Goal: Task Accomplishment & Management: Use online tool/utility

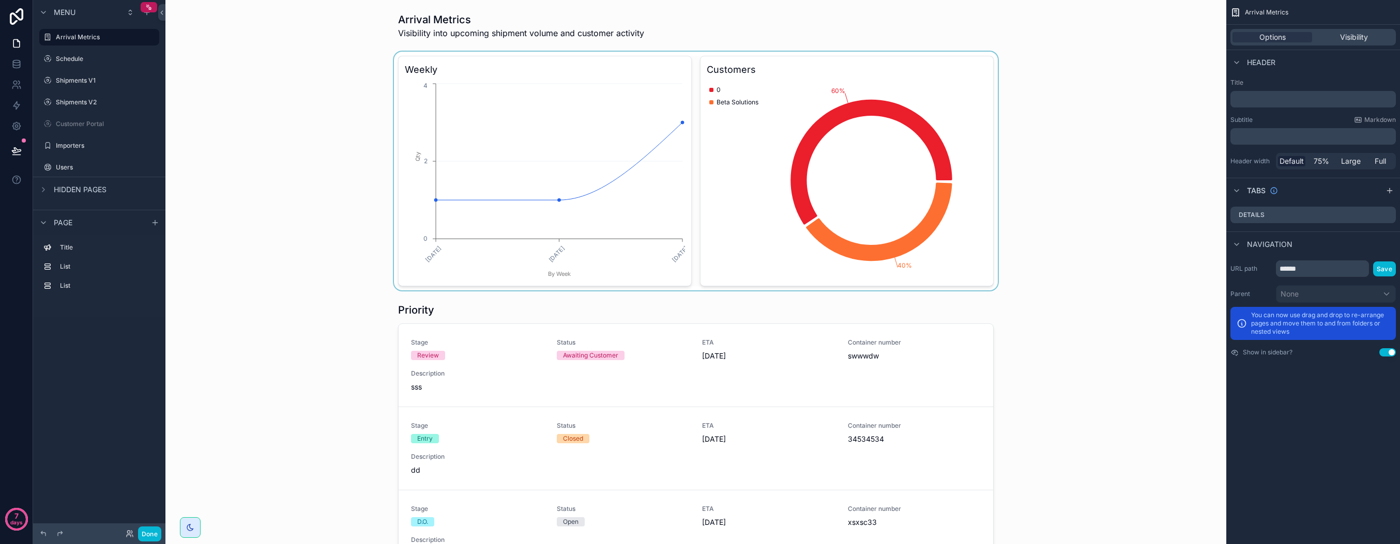
click at [302, 287] on div "scrollable content" at bounding box center [696, 171] width 1044 height 239
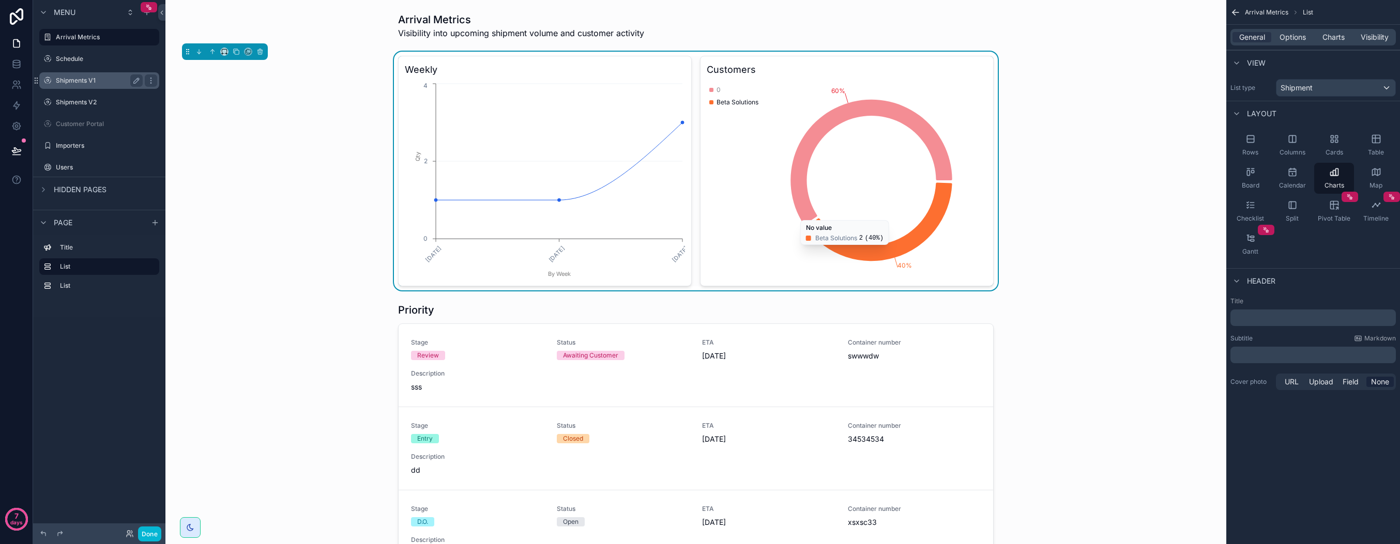
click at [81, 80] on label "Shipments V1" at bounding box center [97, 80] width 83 height 8
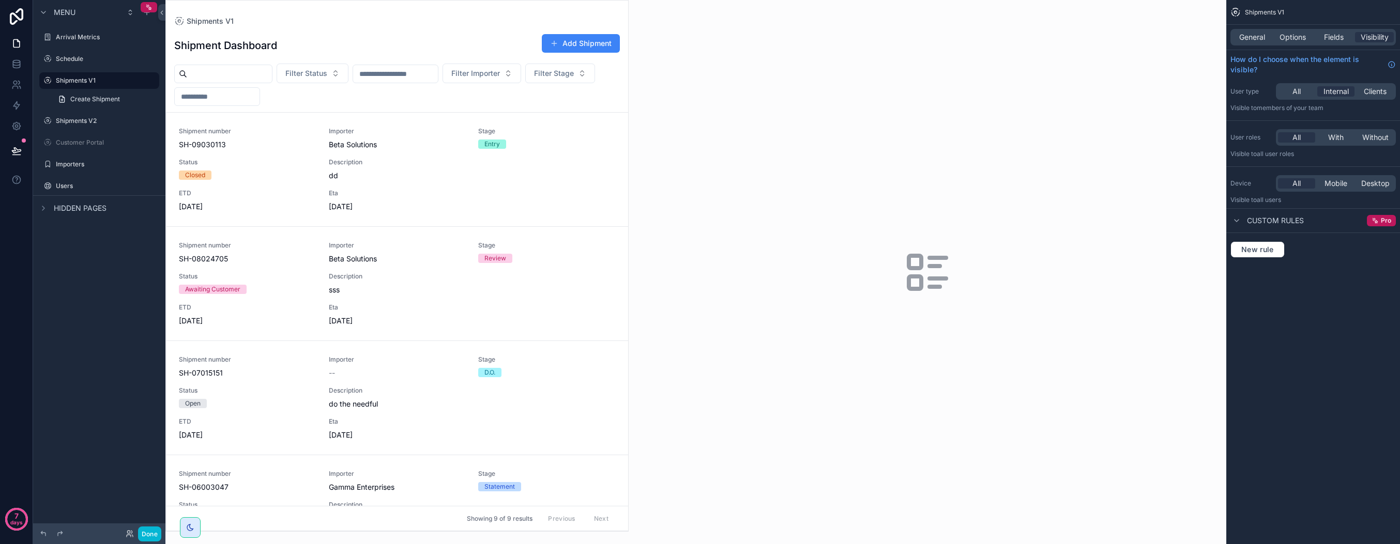
click at [399, 201] on div "scrollable content" at bounding box center [397, 266] width 462 height 531
click at [399, 201] on div "Eta [DATE]" at bounding box center [397, 200] width 137 height 23
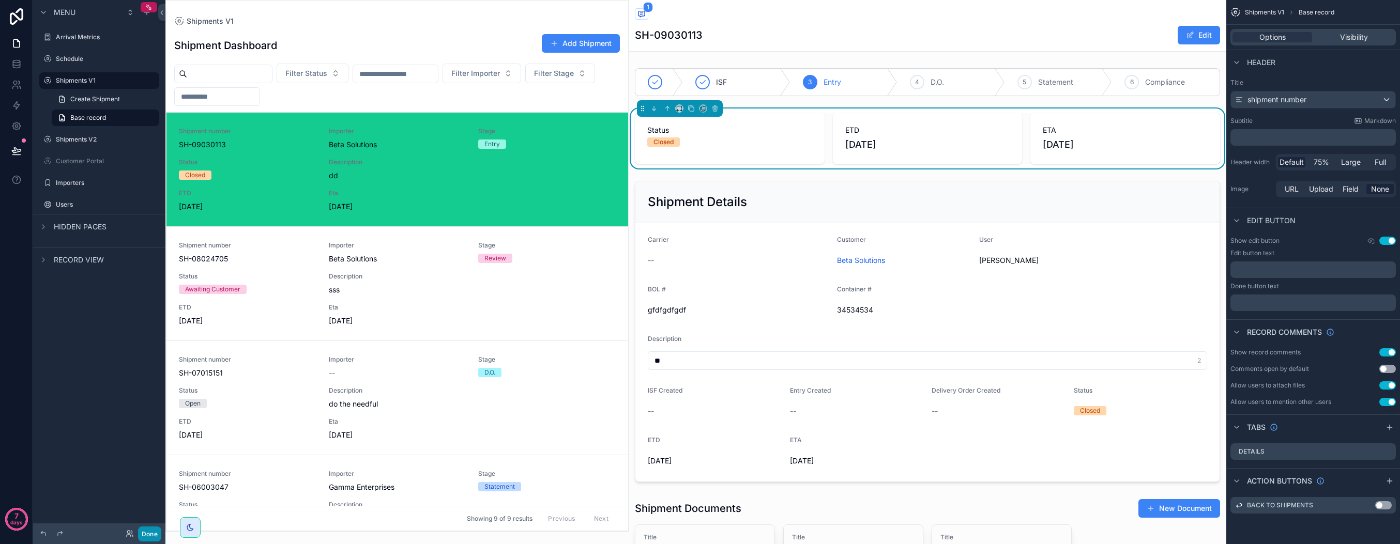
click at [146, 530] on button "Done" at bounding box center [149, 534] width 23 height 15
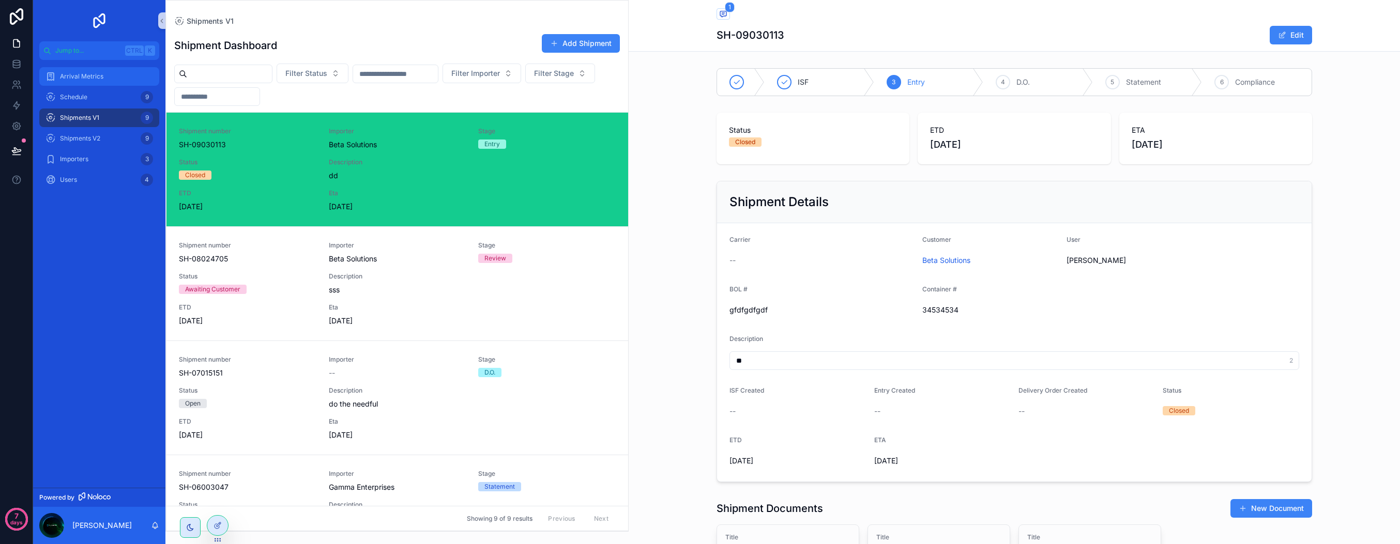
click at [113, 81] on div "Arrival Metrics" at bounding box center [99, 76] width 108 height 17
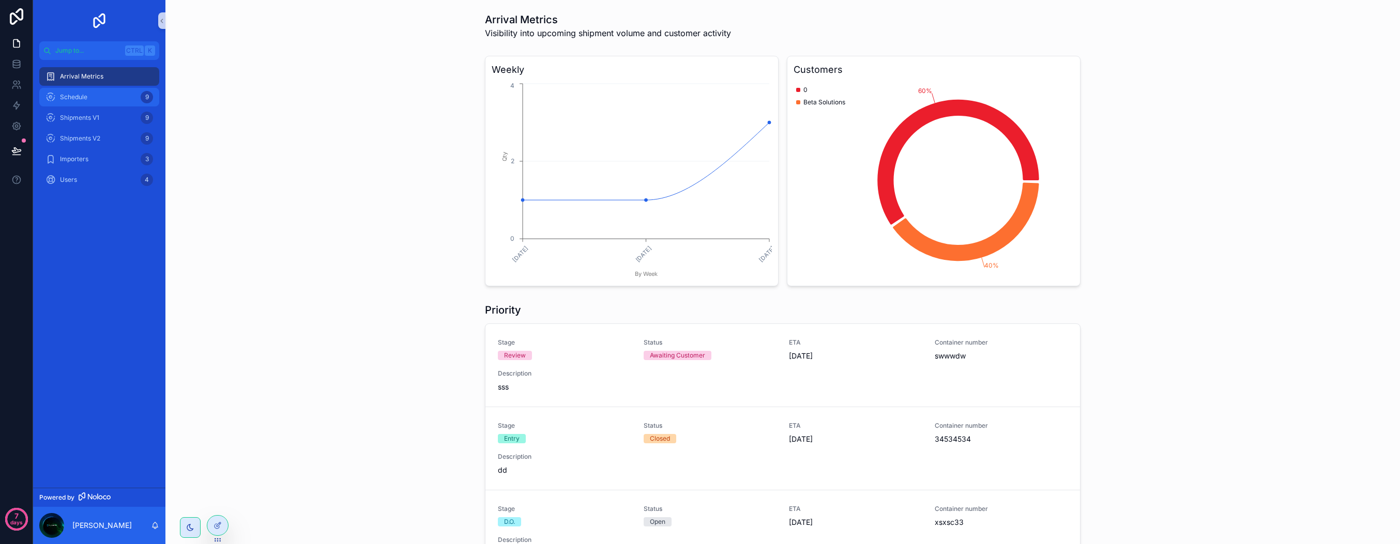
click at [84, 102] on div "Schedule 9" at bounding box center [99, 97] width 108 height 17
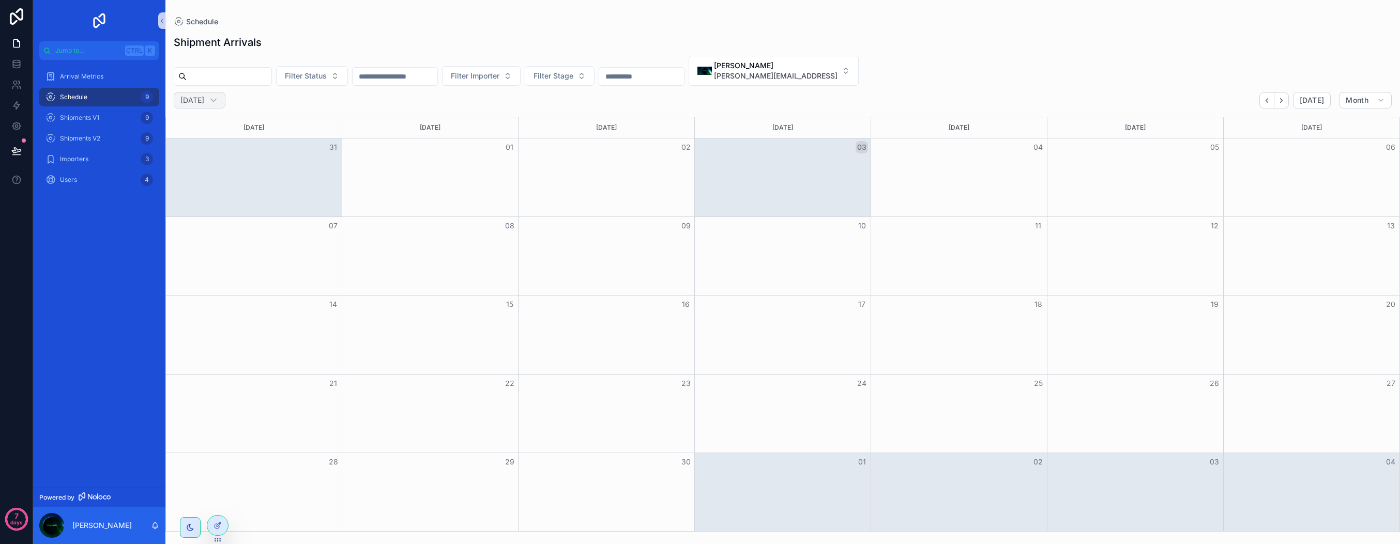
click at [204, 104] on h2 "[DATE]" at bounding box center [192, 100] width 24 height 10
select select "****"
click at [255, 122] on select "******* ******** ***** ***** *** **** **** ****** ********* ******* ******** **…" at bounding box center [255, 124] width 35 height 8
select select "*"
click at [238, 120] on select "******* ******** ***** ***** *** **** **** ****** ********* ******* ******** **…" at bounding box center [255, 124] width 35 height 8
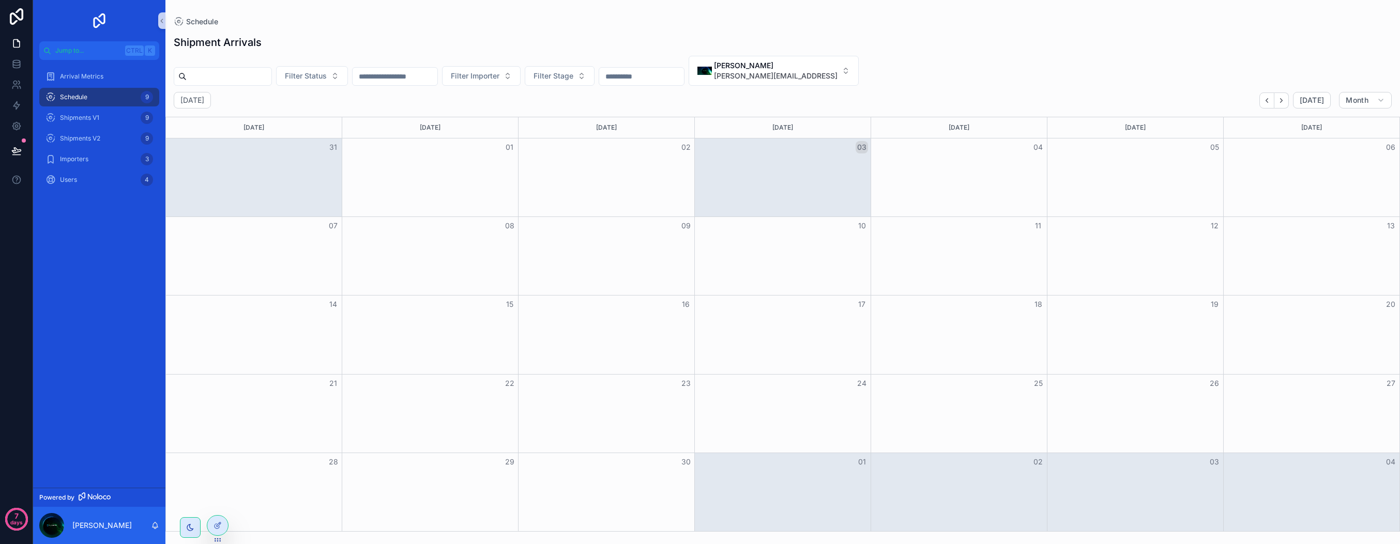
click at [270, 280] on div "Month View" at bounding box center [254, 256] width 176 height 78
click at [225, 105] on div "[DATE]" at bounding box center [200, 100] width 52 height 17
select select "****"
click at [253, 124] on select "******* ******** ***** ***** *** **** **** ****** ********* ******* ******** **…" at bounding box center [255, 124] width 35 height 8
select select "*"
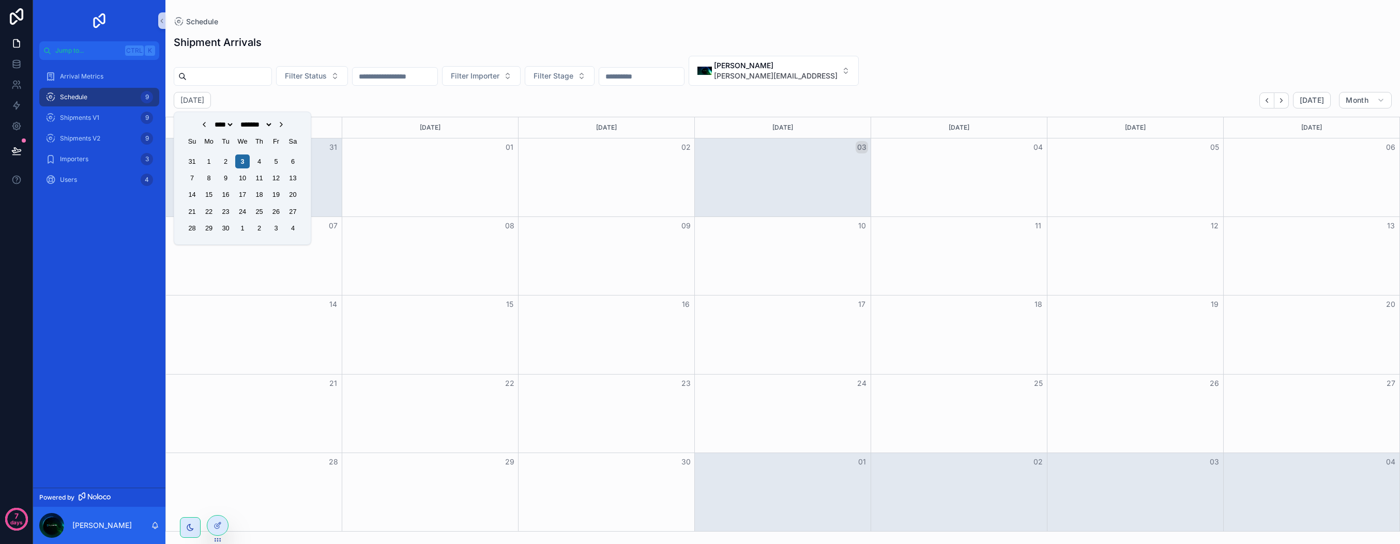
click at [238, 120] on select "******* ******** ***** ***** *** **** **** ****** ********* ******* ******** **…" at bounding box center [255, 124] width 35 height 8
click at [275, 160] on div "1" at bounding box center [276, 162] width 14 height 14
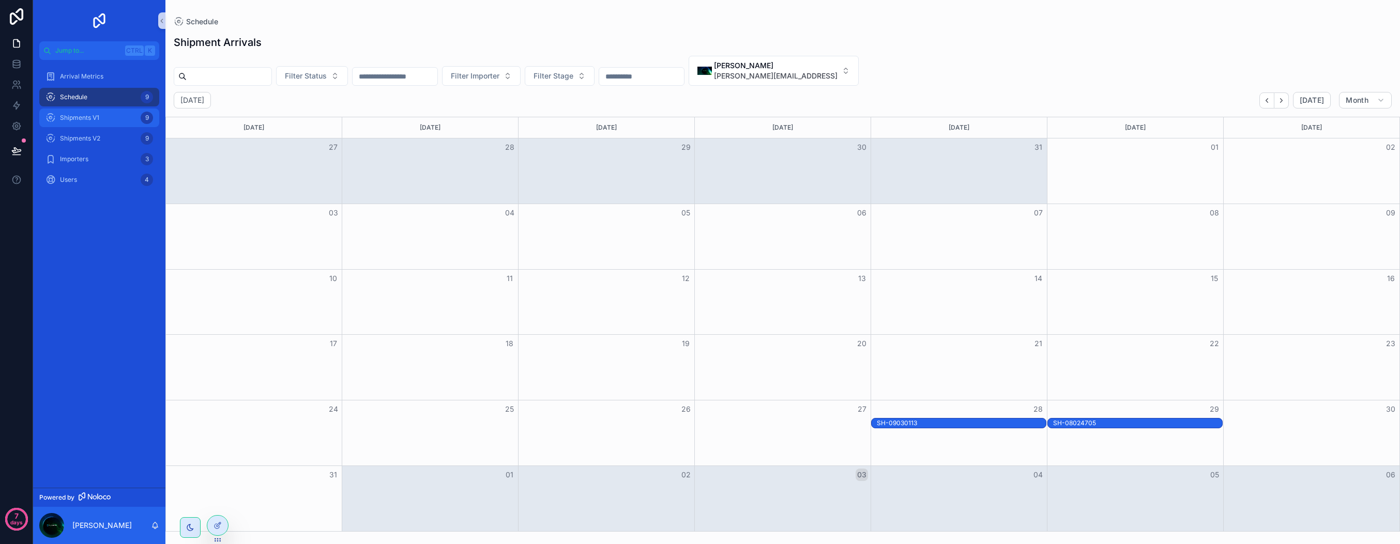
click at [83, 120] on span "Shipments V1" at bounding box center [79, 118] width 39 height 8
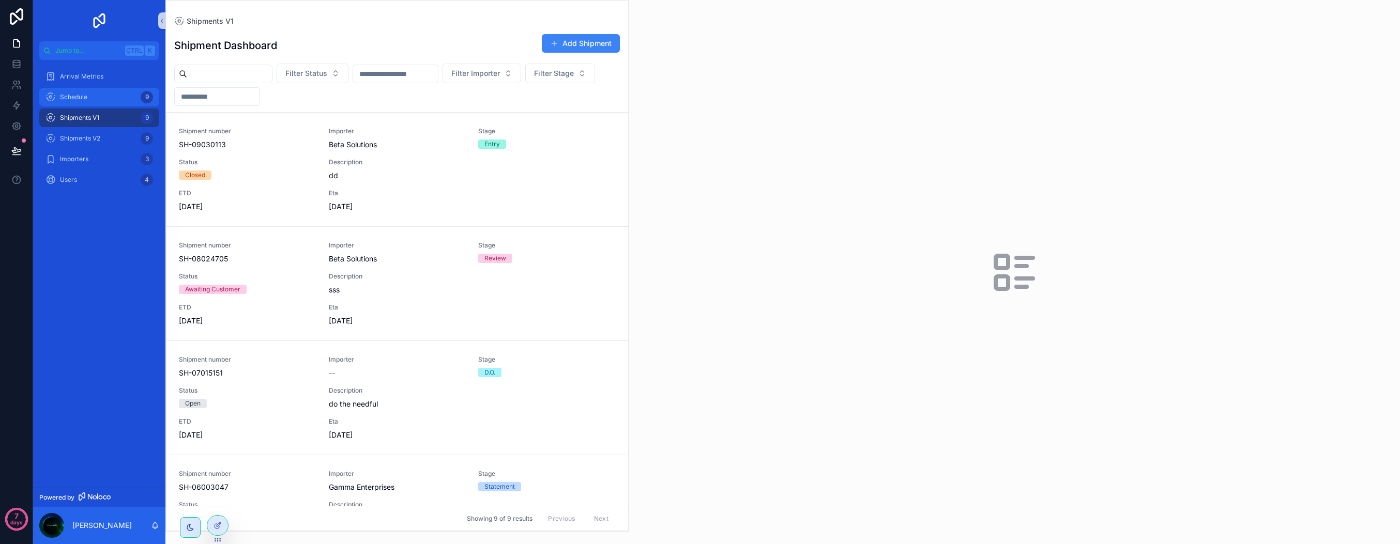
click at [97, 97] on div "Schedule 9" at bounding box center [99, 97] width 108 height 17
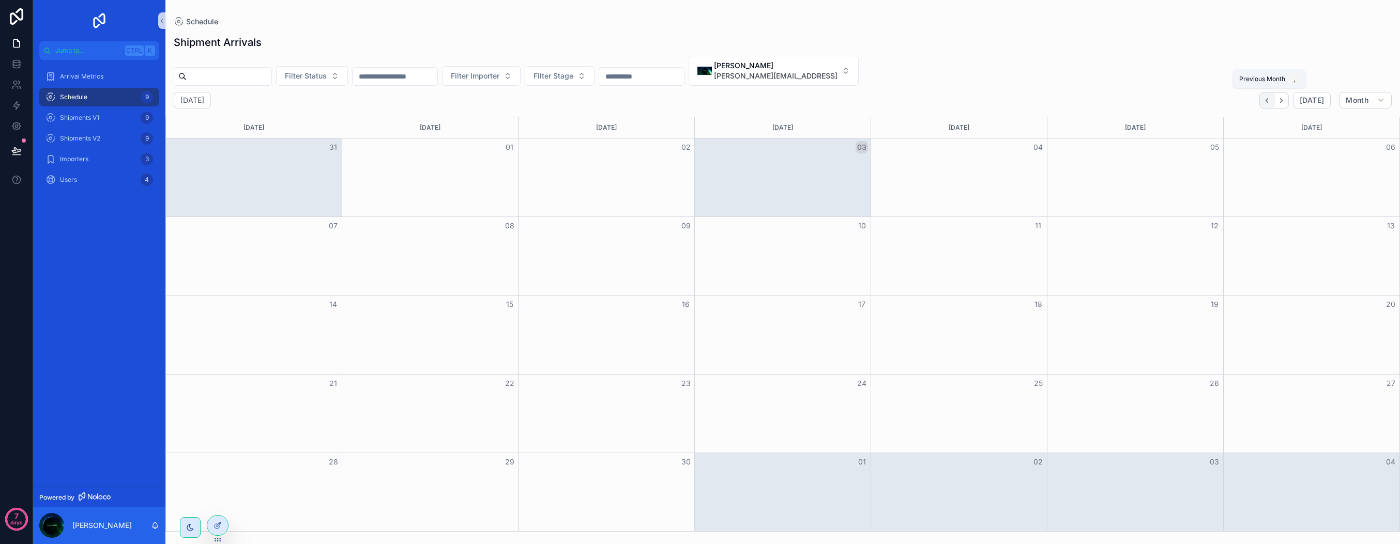
click at [1267, 103] on icon "Back" at bounding box center [1267, 101] width 8 height 8
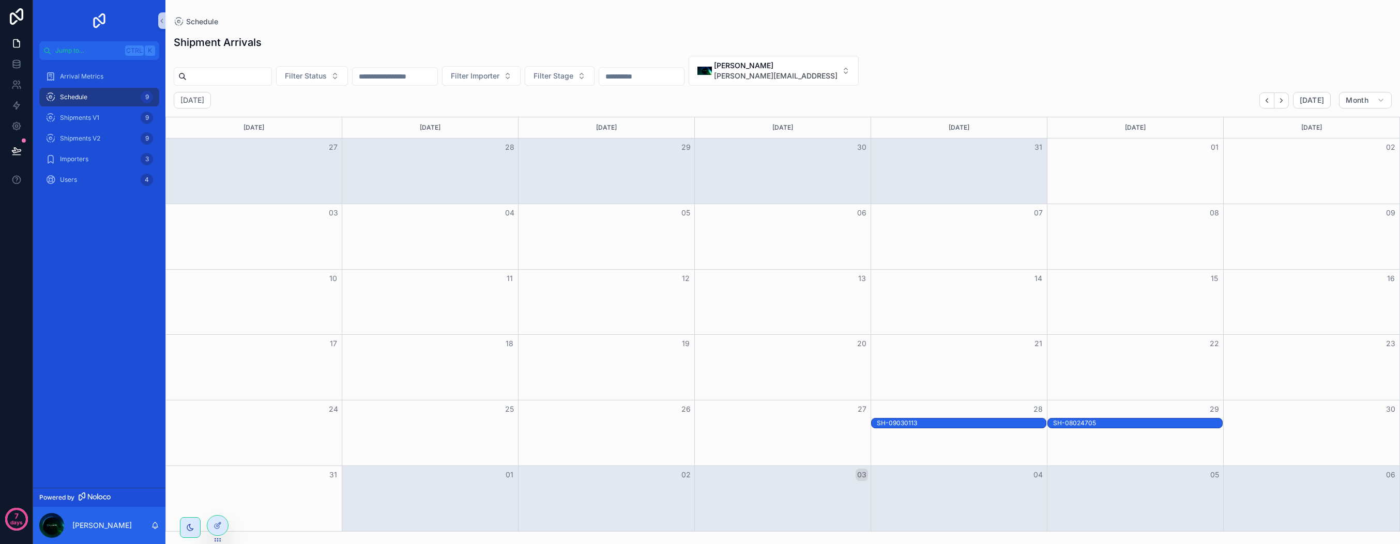
click at [967, 420] on div "SH-09030113" at bounding box center [961, 423] width 169 height 8
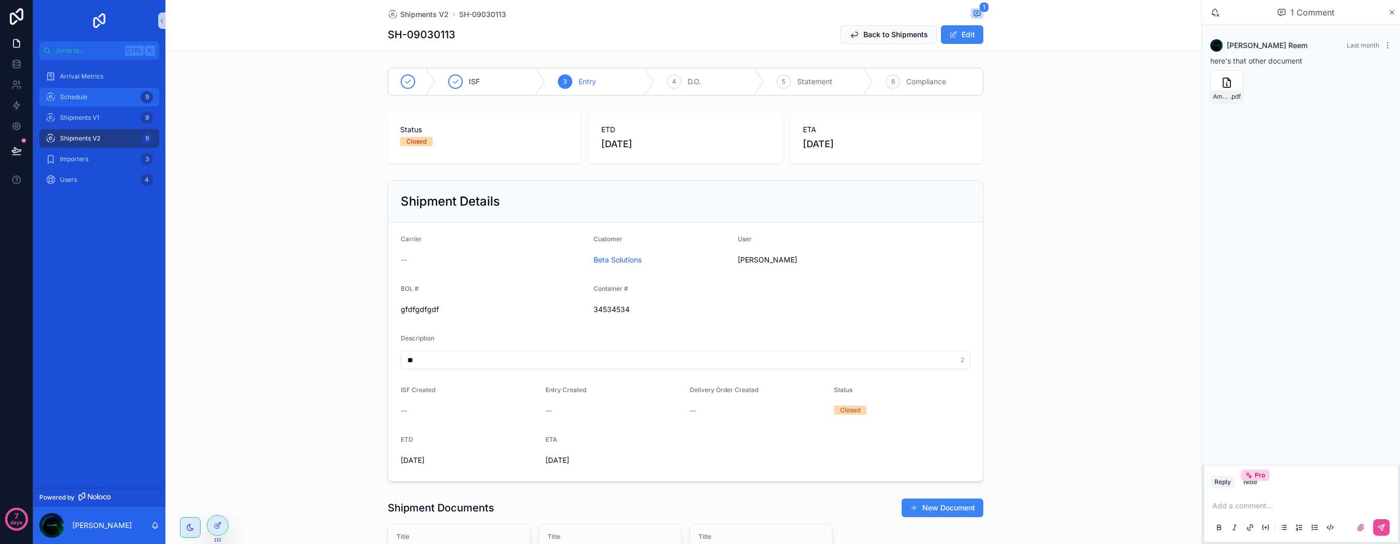
click at [73, 97] on span "Schedule" at bounding box center [73, 97] width 27 height 8
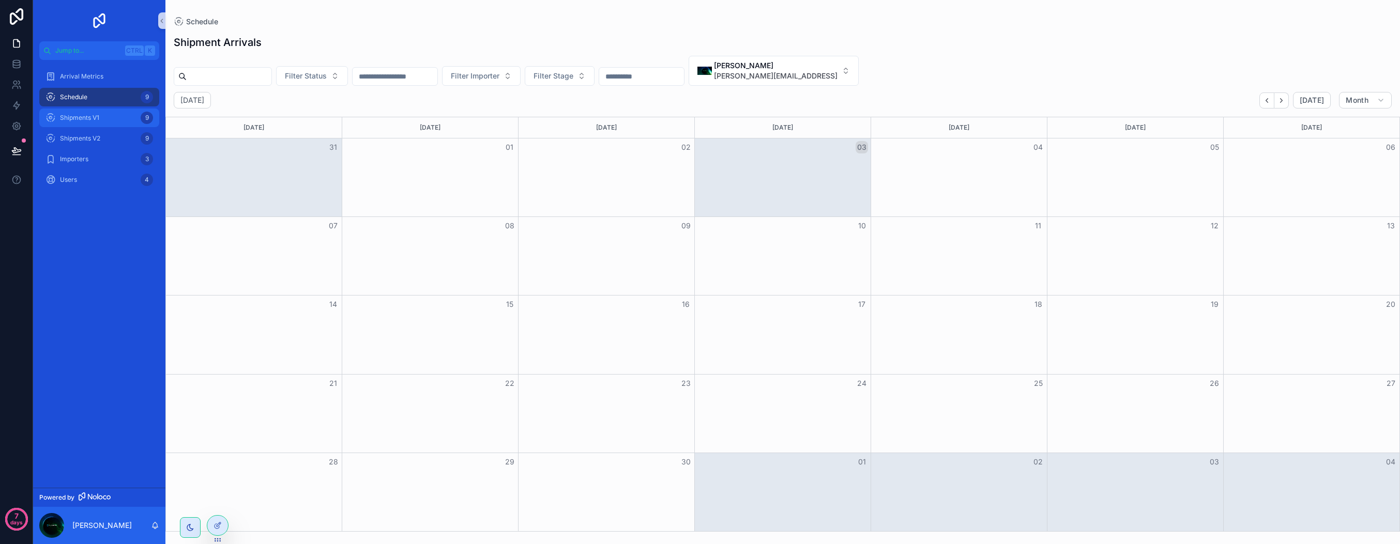
click at [109, 126] on link "Shipments V1 9" at bounding box center [99, 118] width 120 height 19
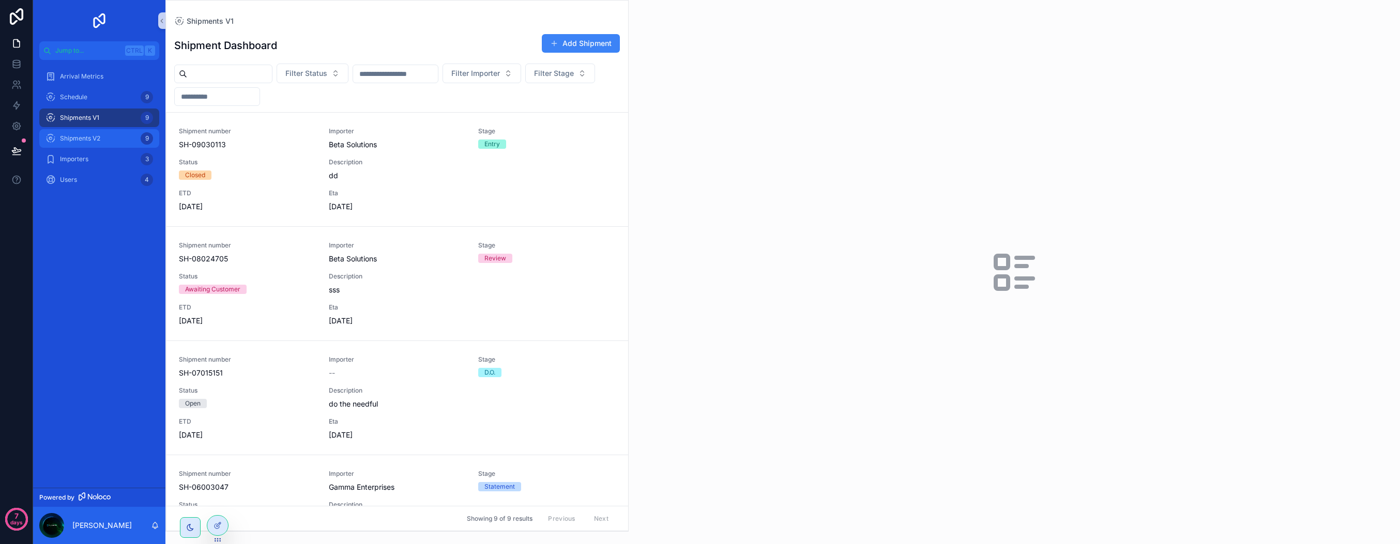
click at [94, 143] on div "Shipments V2 9" at bounding box center [99, 138] width 108 height 17
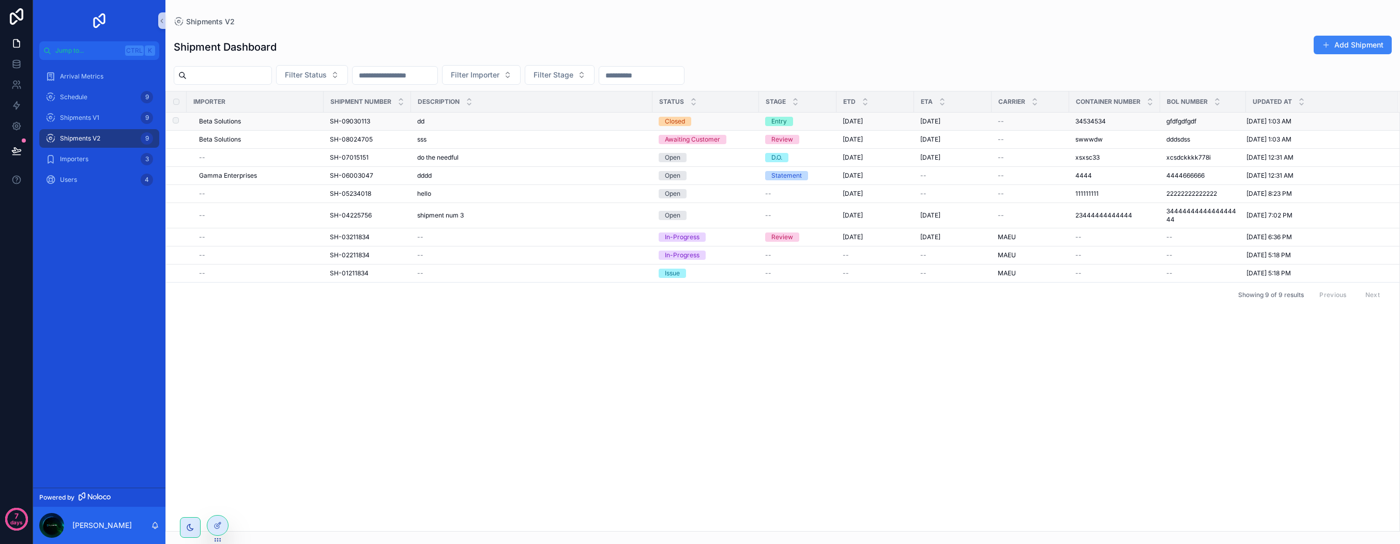
click at [256, 122] on div "Beta Solutions" at bounding box center [258, 121] width 118 height 8
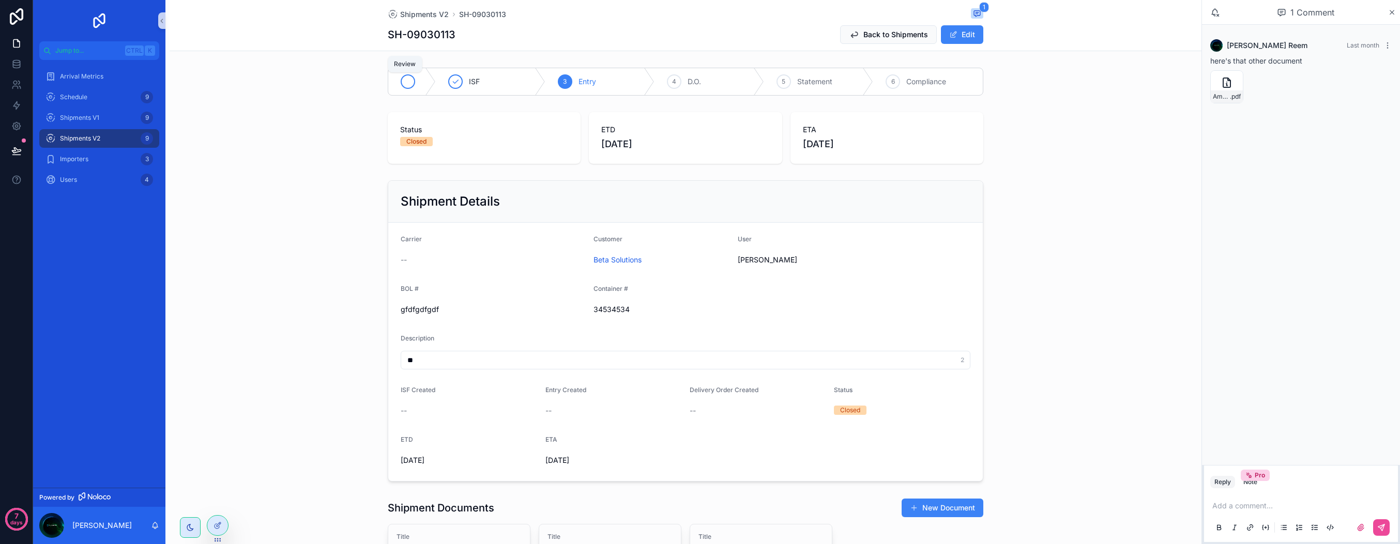
click at [405, 83] on icon "scrollable content" at bounding box center [407, 82] width 5 height 4
click at [99, 157] on div "Importers 3" at bounding box center [99, 159] width 108 height 17
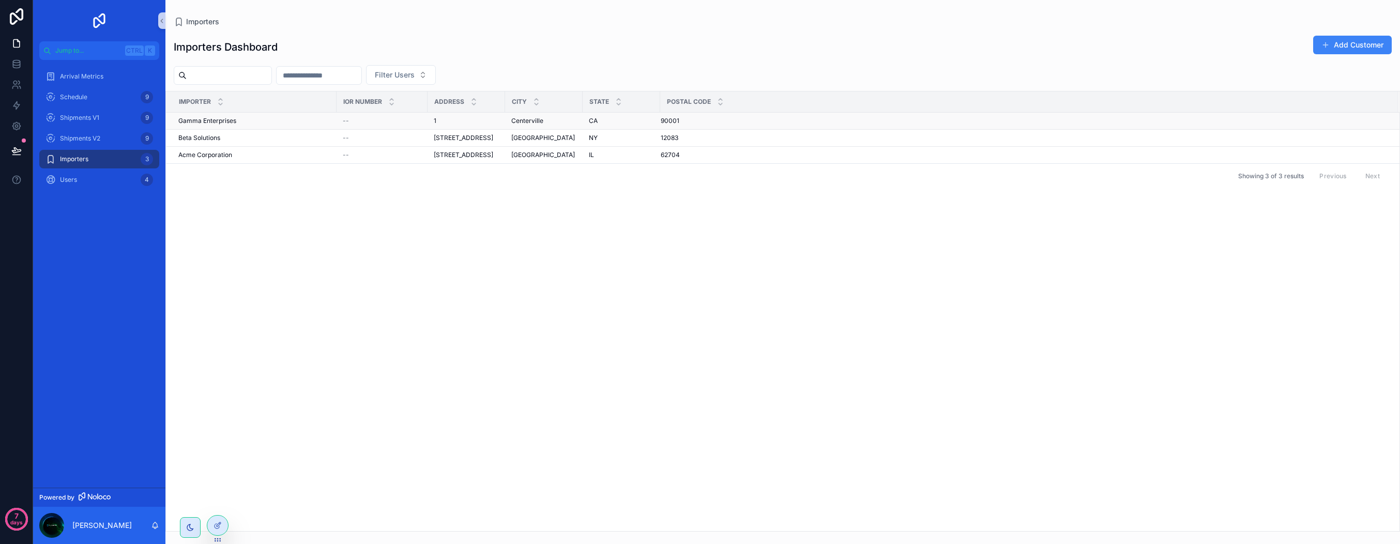
click at [227, 123] on span "Gamma Enterprises" at bounding box center [207, 121] width 58 height 8
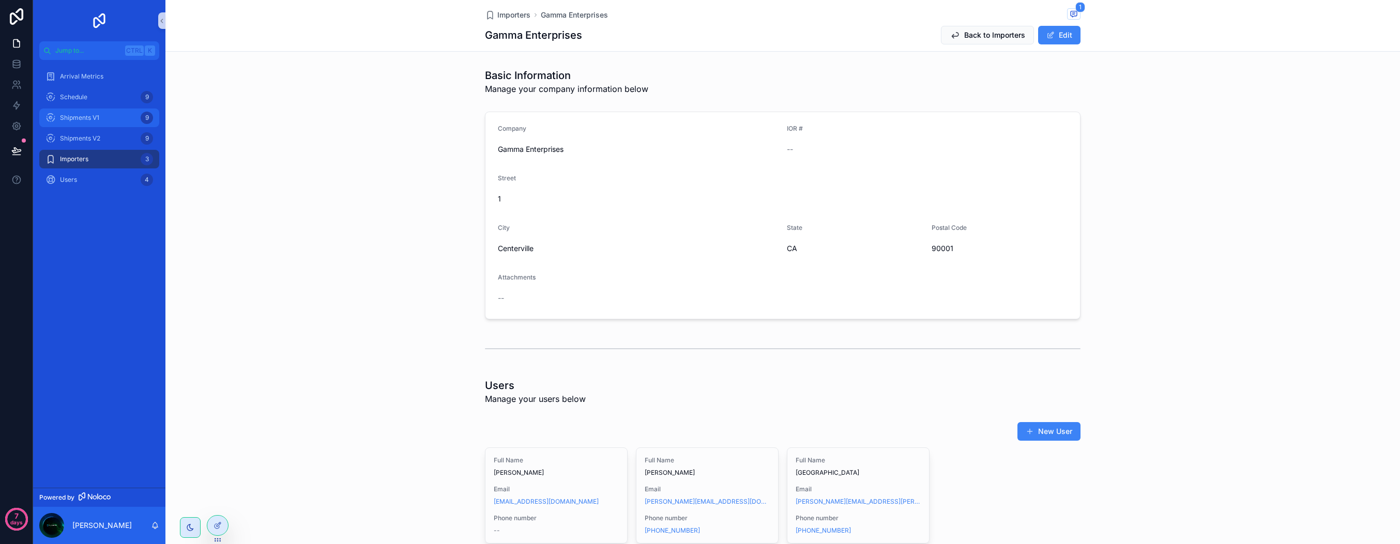
click at [80, 110] on div "Shipments V1 9" at bounding box center [99, 118] width 108 height 17
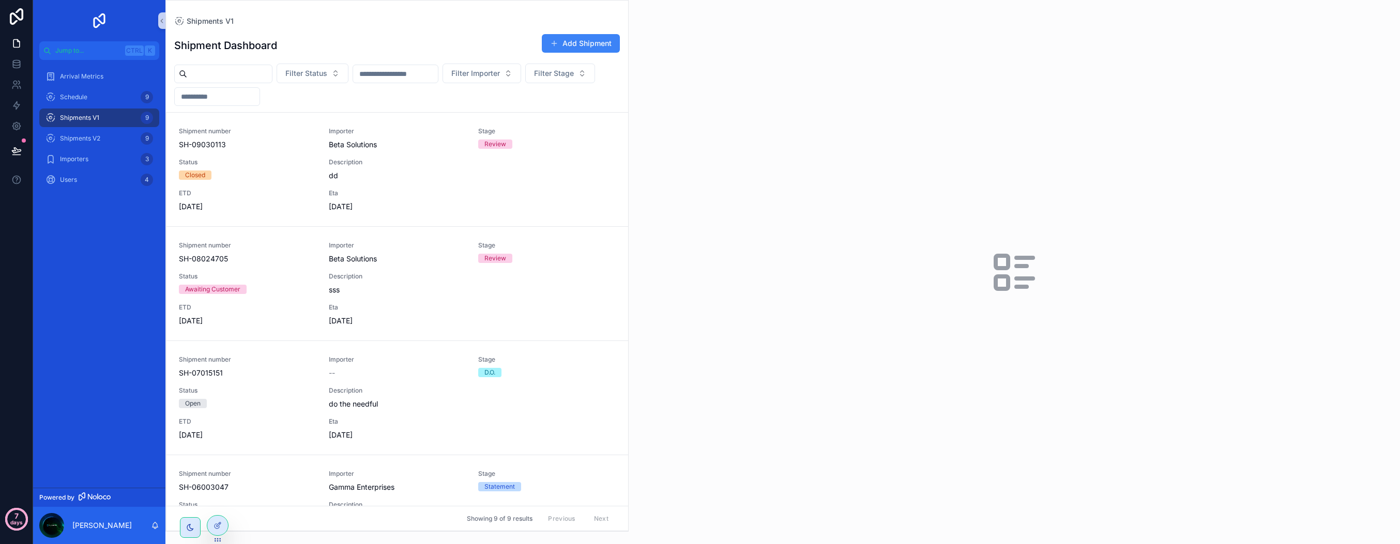
click at [24, 517] on circle at bounding box center [16, 519] width 21 height 21
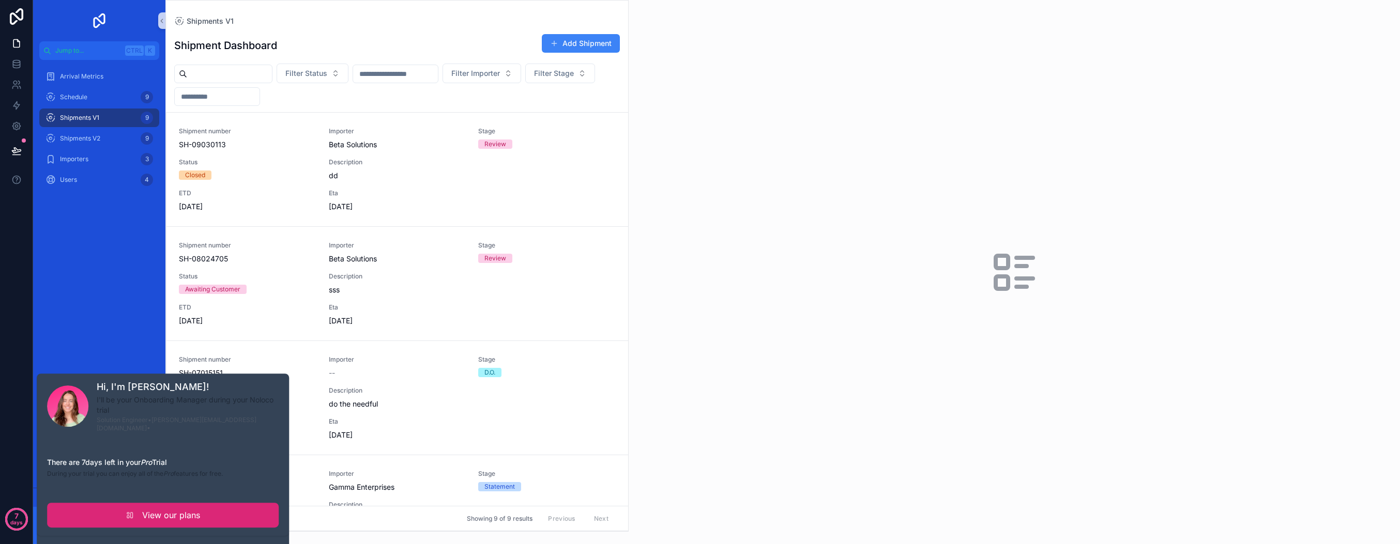
click at [122, 507] on link "View our plans" at bounding box center [163, 515] width 232 height 25
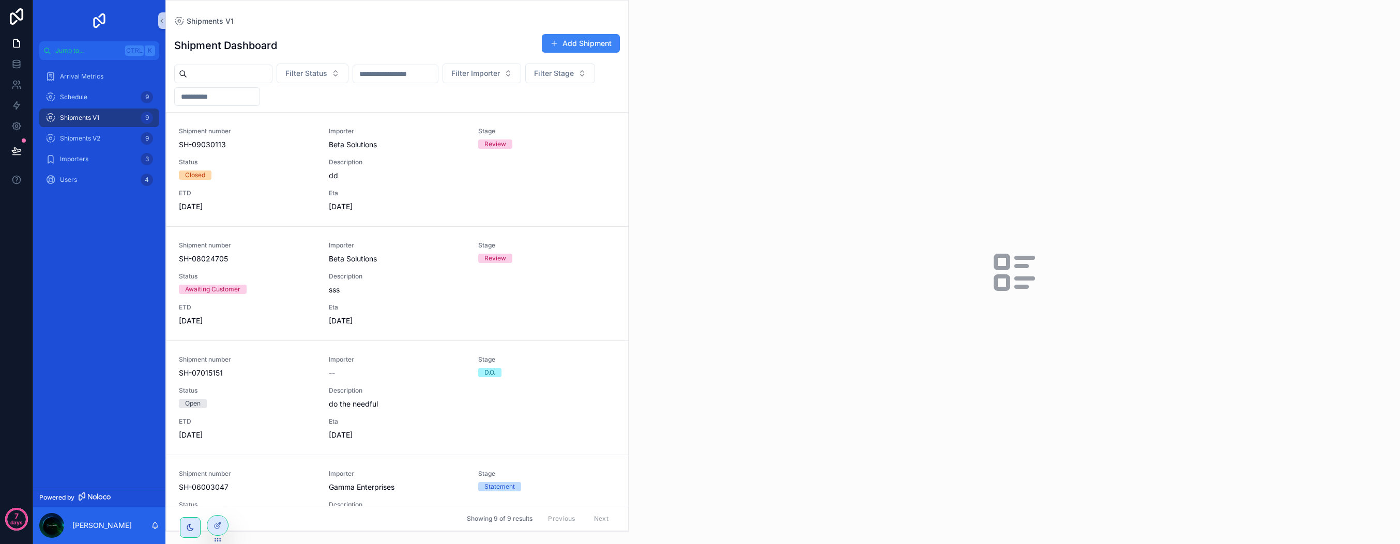
click at [67, 499] on span "Powered by" at bounding box center [56, 498] width 35 height 8
click at [84, 138] on span "Shipments V2" at bounding box center [80, 138] width 40 height 8
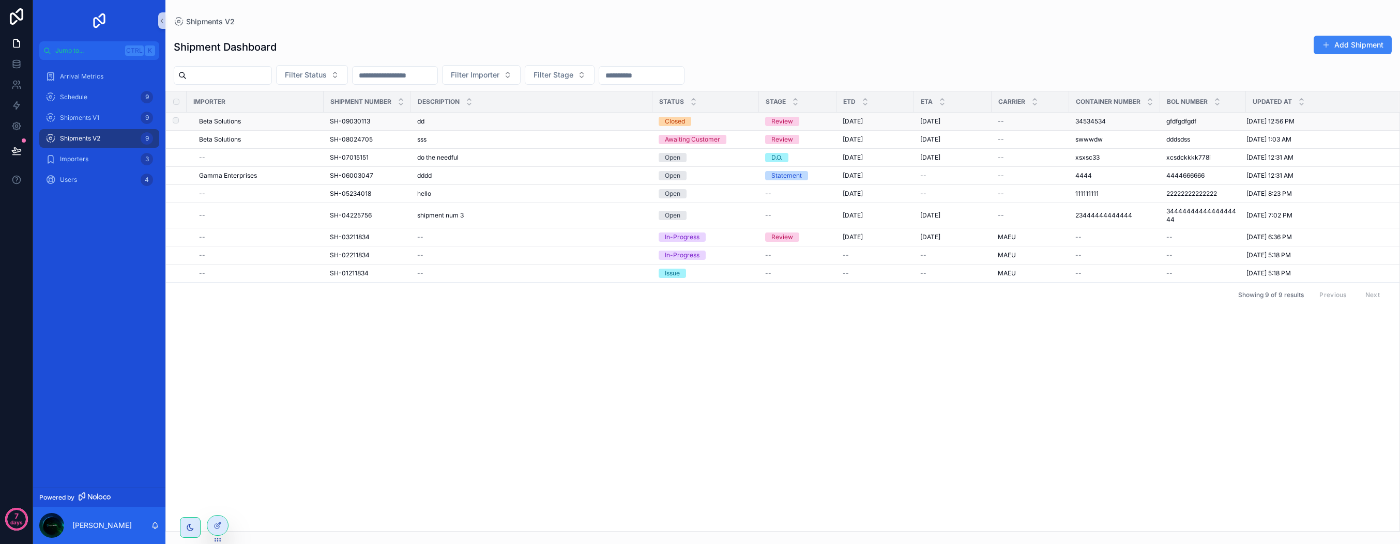
click at [258, 122] on div "Beta Solutions" at bounding box center [258, 121] width 118 height 8
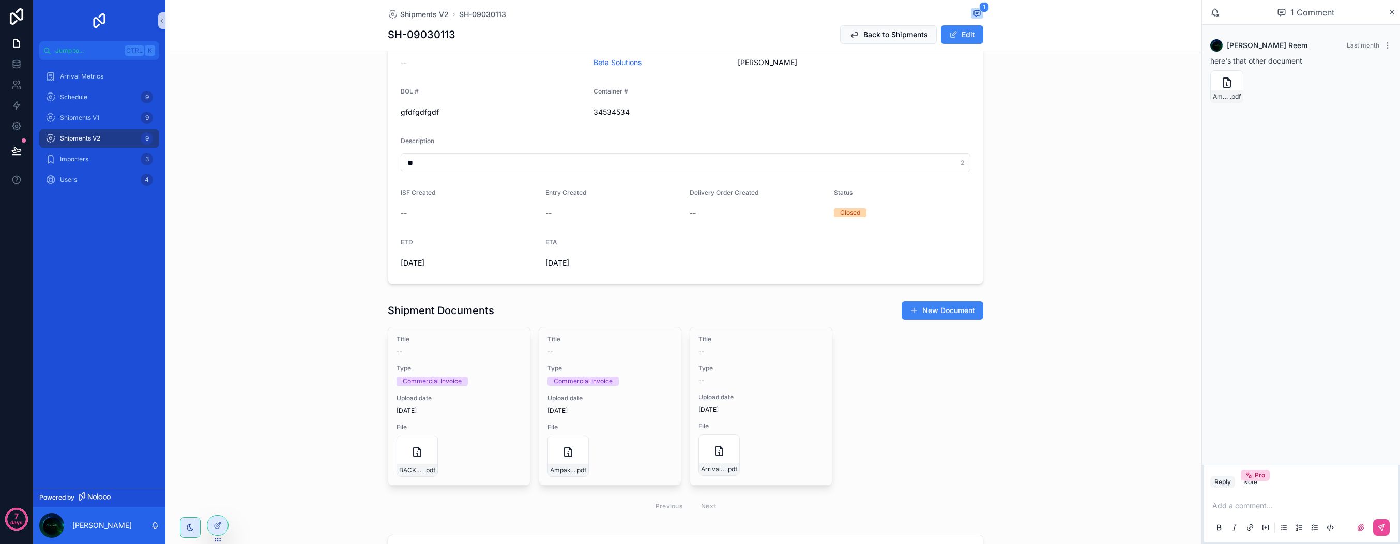
scroll to position [207, 0]
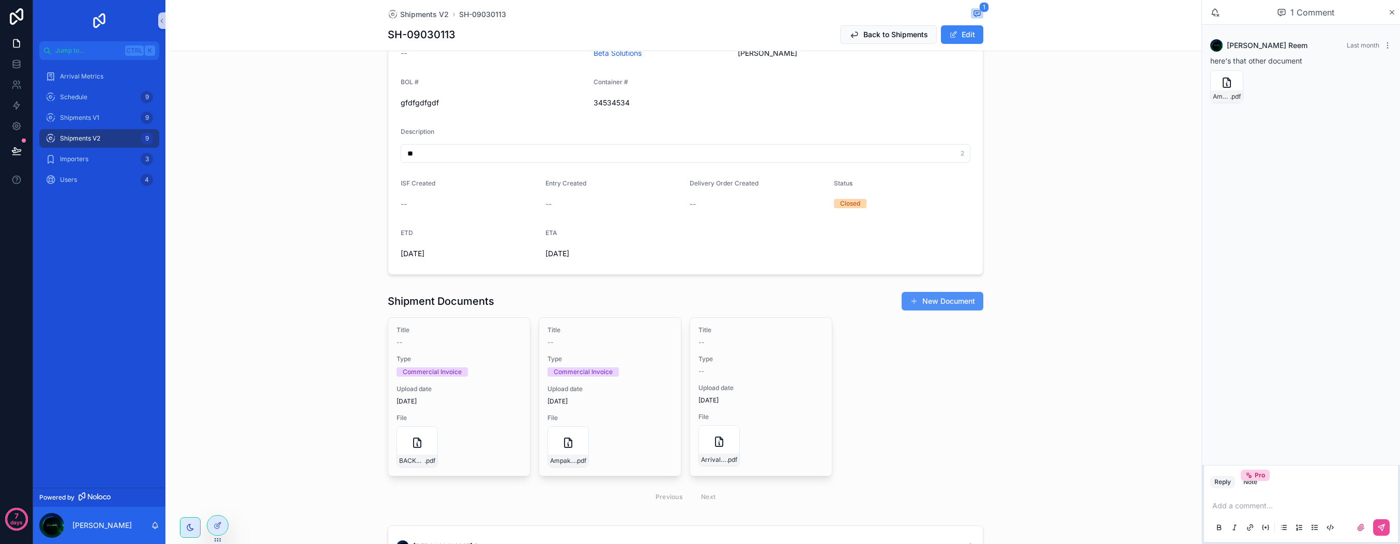
click at [952, 296] on button "New Document" at bounding box center [942, 301] width 82 height 19
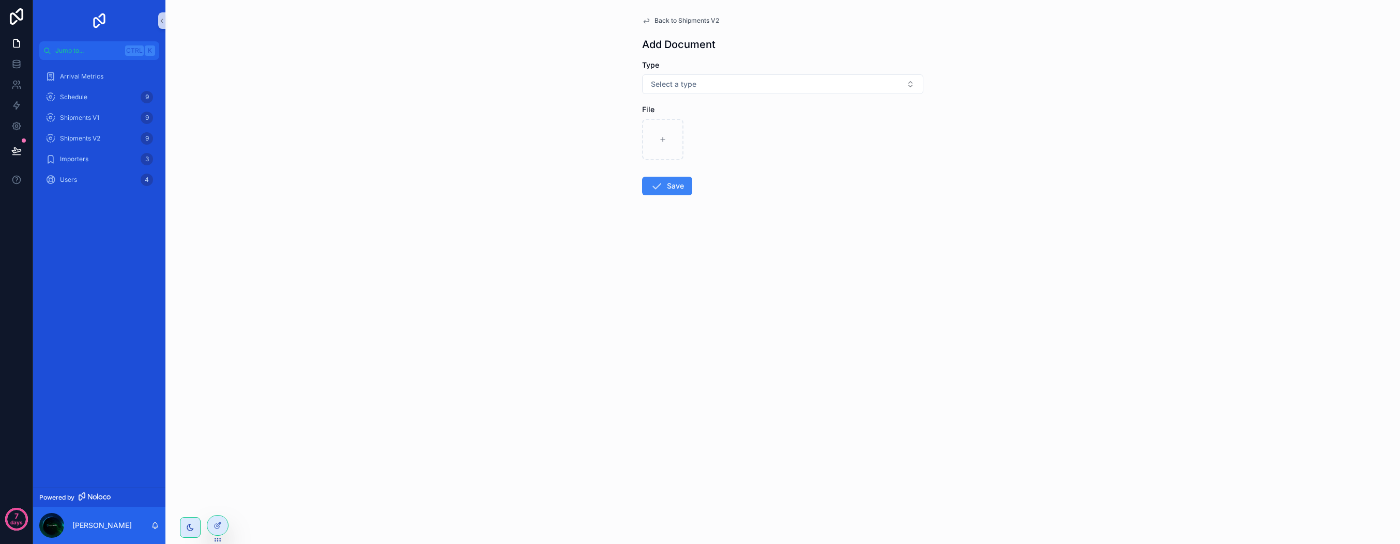
click at [647, 20] on icon "scrollable content" at bounding box center [646, 21] width 8 height 8
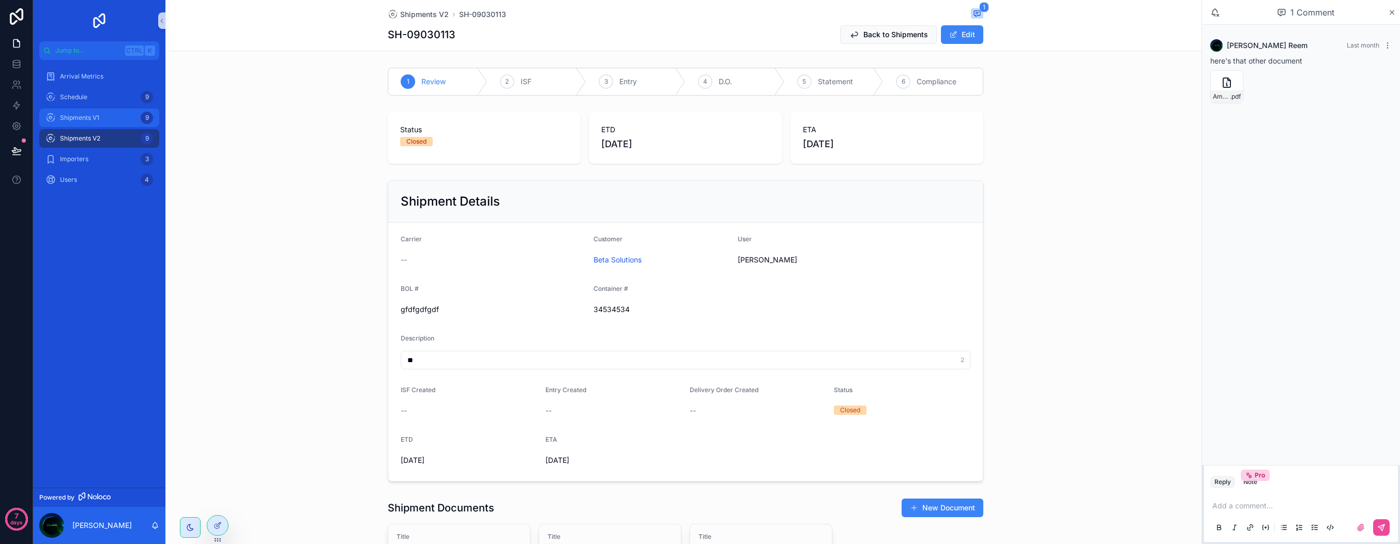
click at [87, 112] on div "Shipments V1 9" at bounding box center [99, 118] width 108 height 17
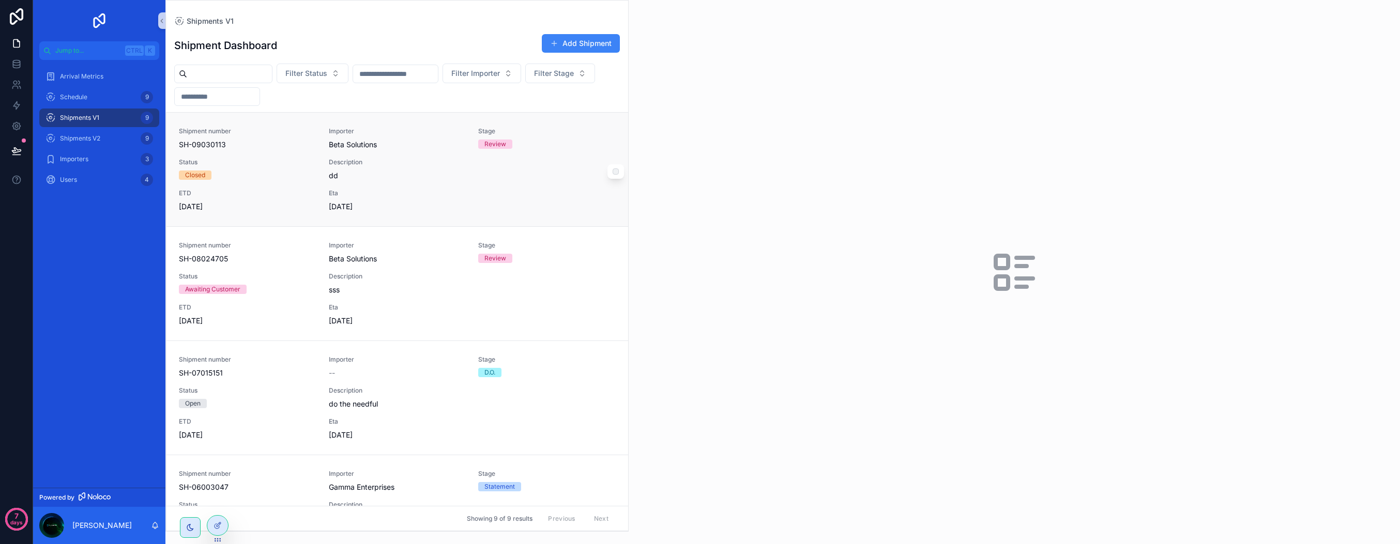
click at [381, 196] on span "Eta" at bounding box center [397, 193] width 137 height 8
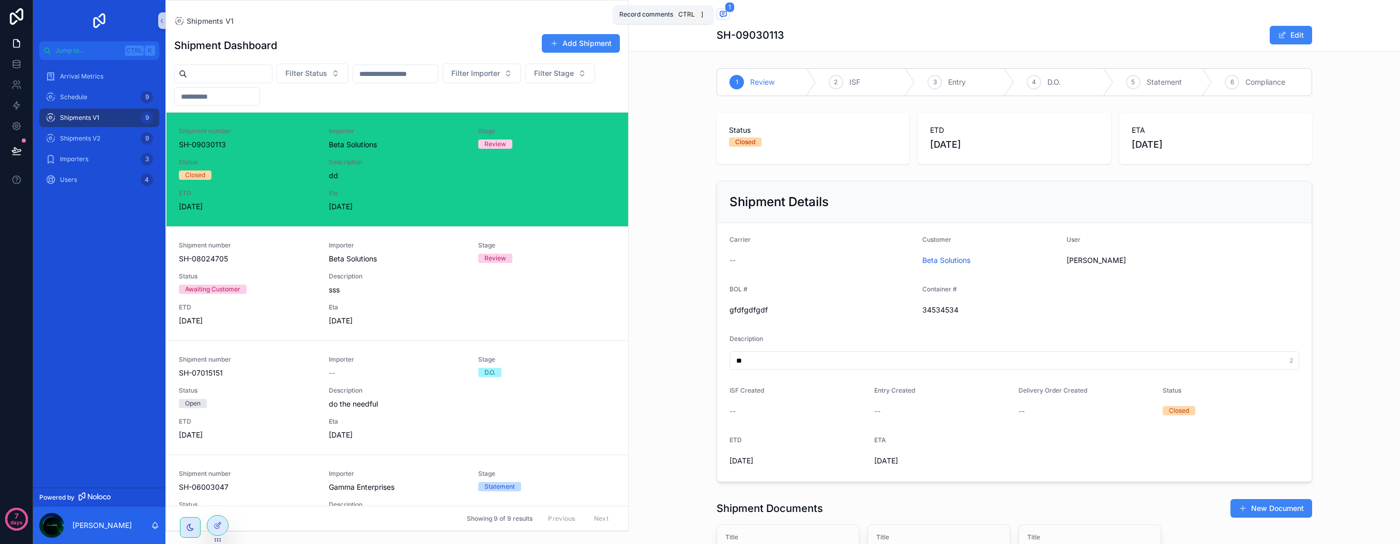
click at [720, 17] on icon "scrollable content" at bounding box center [723, 14] width 8 height 8
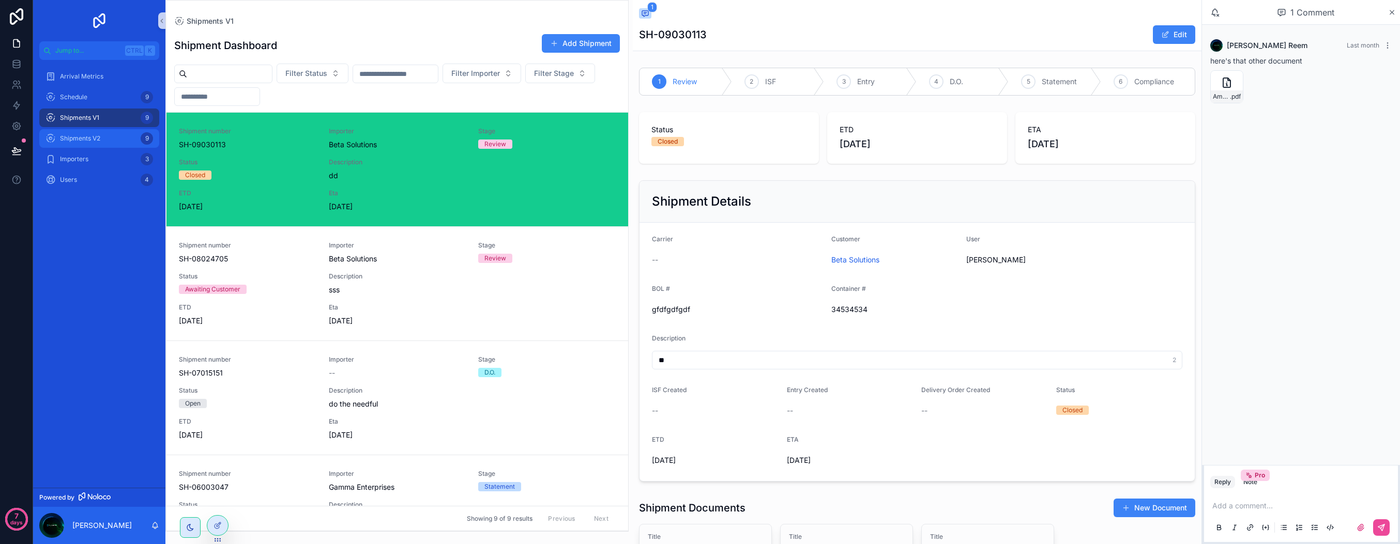
click at [71, 136] on span "Shipments V2" at bounding box center [80, 138] width 40 height 8
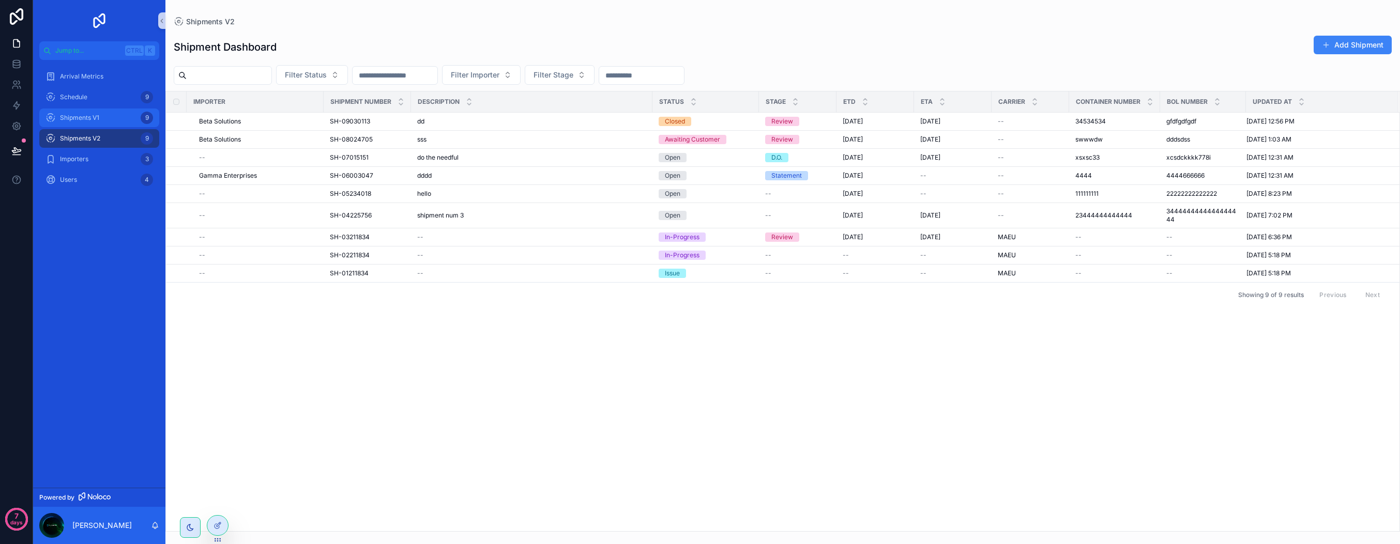
click at [85, 124] on div "Shipments V1 9" at bounding box center [99, 118] width 108 height 17
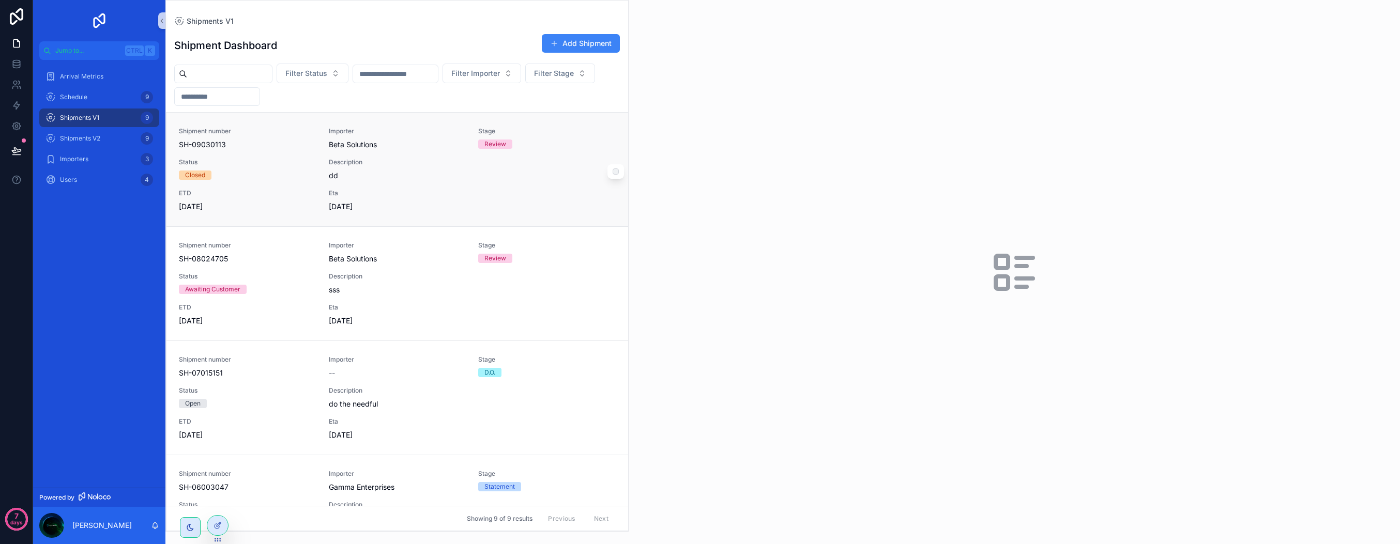
click at [275, 164] on span "Status" at bounding box center [247, 162] width 137 height 8
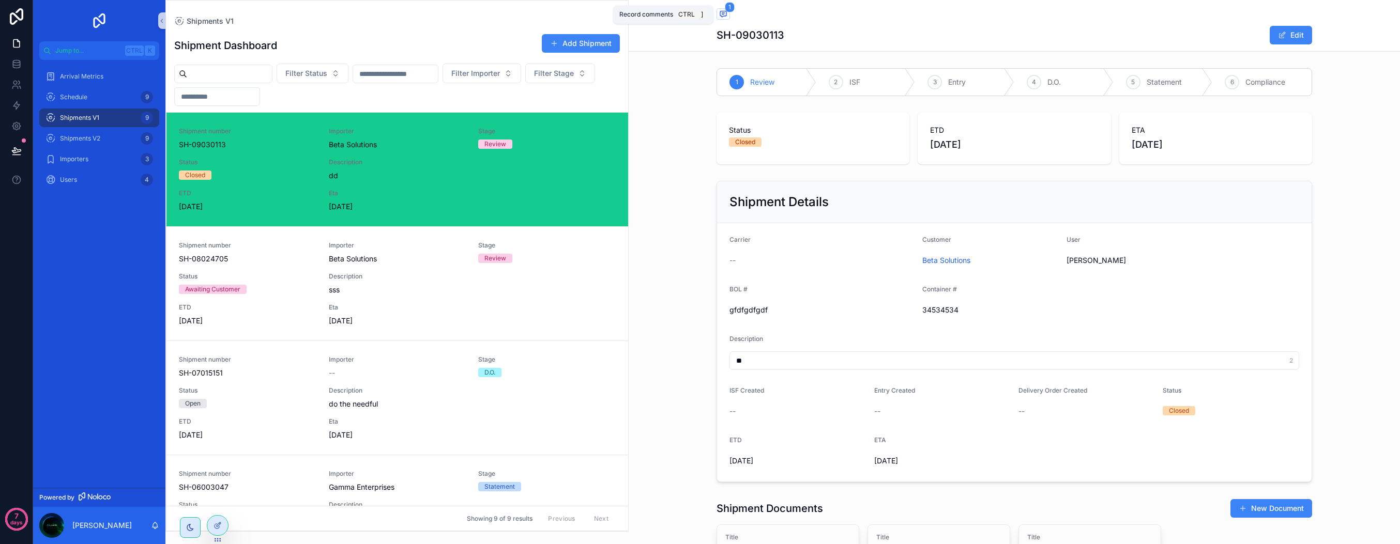
click at [722, 14] on icon "scrollable content" at bounding box center [723, 14] width 2 height 0
